Goal: Information Seeking & Learning: Learn about a topic

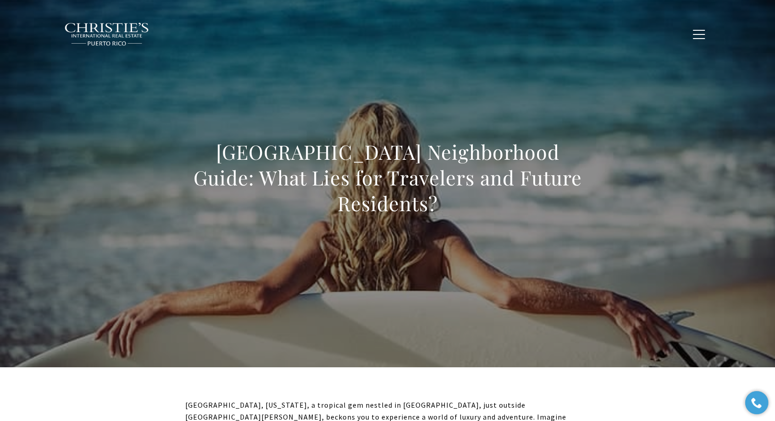
click at [406, 175] on h1 "Isla Verde Neighborhood Guide: What Lies for Travelers and Future Residents?" at bounding box center [387, 177] width 405 height 77
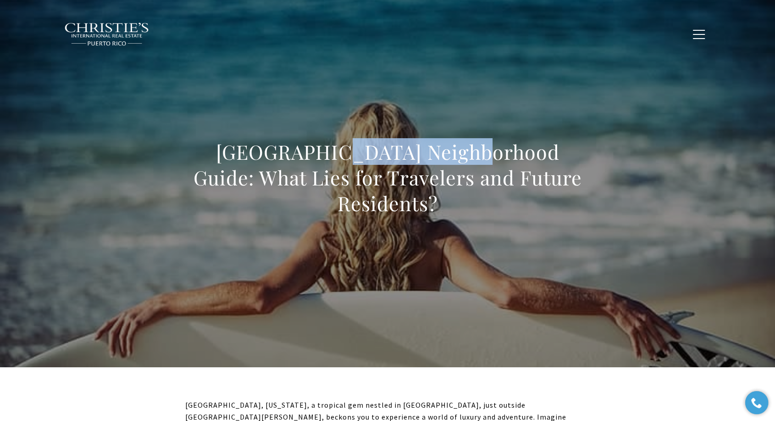
click at [406, 175] on h1 "Isla Verde Neighborhood Guide: What Lies for Travelers and Future Residents?" at bounding box center [387, 177] width 405 height 77
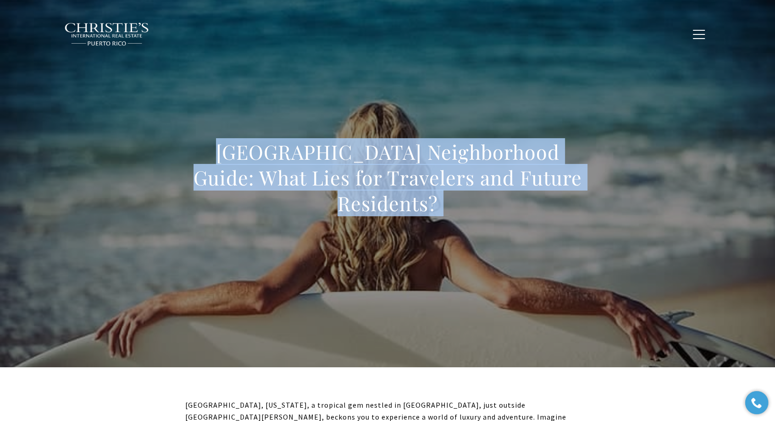
click at [406, 175] on h1 "Isla Verde Neighborhood Guide: What Lies for Travelers and Future Residents?" at bounding box center [387, 177] width 405 height 77
copy body "Isla Verde Neighborhood Guide: What Lies for Travelers and Future Residents?"
click at [467, 178] on h1 "Isla Verde Neighborhood Guide: What Lies for Travelers and Future Residents?" at bounding box center [387, 177] width 405 height 77
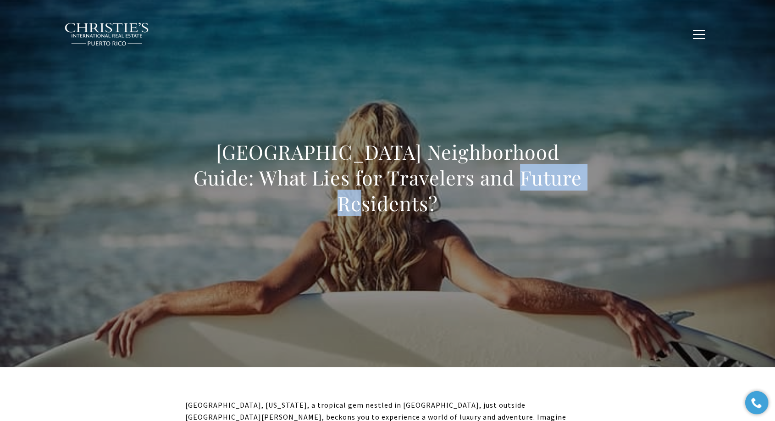
click at [467, 178] on h1 "Isla Verde Neighborhood Guide: What Lies for Travelers and Future Residents?" at bounding box center [387, 177] width 405 height 77
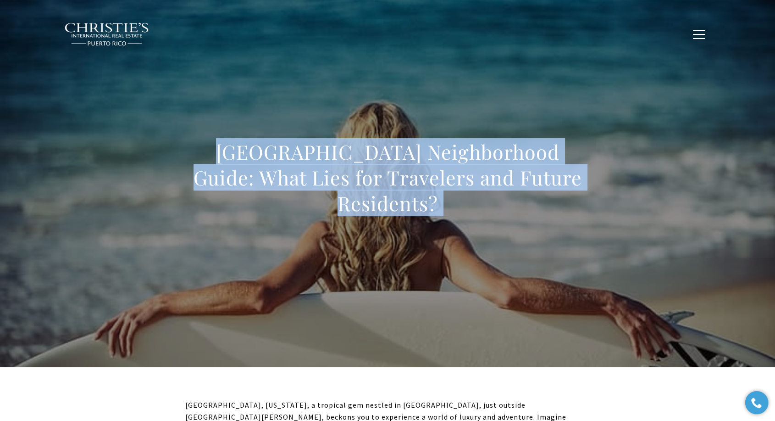
click at [467, 178] on h1 "Isla Verde Neighborhood Guide: What Lies for Travelers and Future Residents?" at bounding box center [387, 177] width 405 height 77
click at [142, 266] on div "Isla Verde Neighborhood Guide: What Lies for Travelers and Future Residents?" at bounding box center [388, 183] width 642 height 275
